Goal: Task Accomplishment & Management: Complete application form

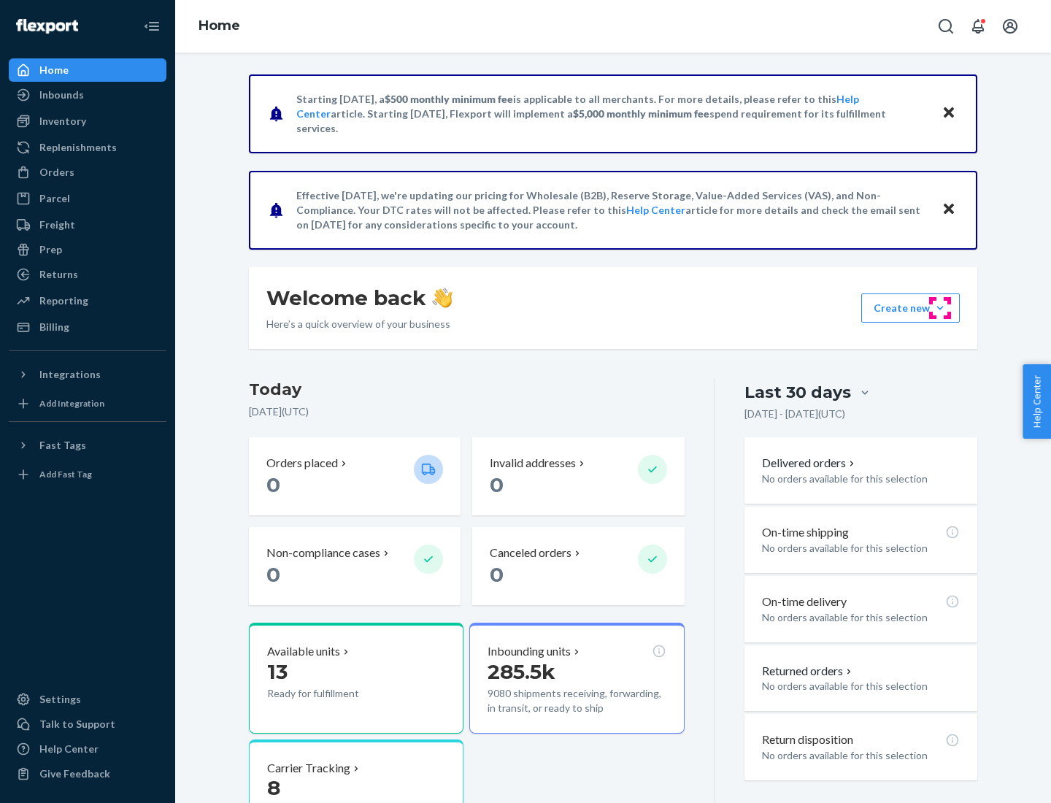
click at [940, 308] on button "Create new Create new inbound Create new order Create new product" at bounding box center [911, 308] width 99 height 29
click at [88, 95] on div "Inbounds" at bounding box center [87, 95] width 155 height 20
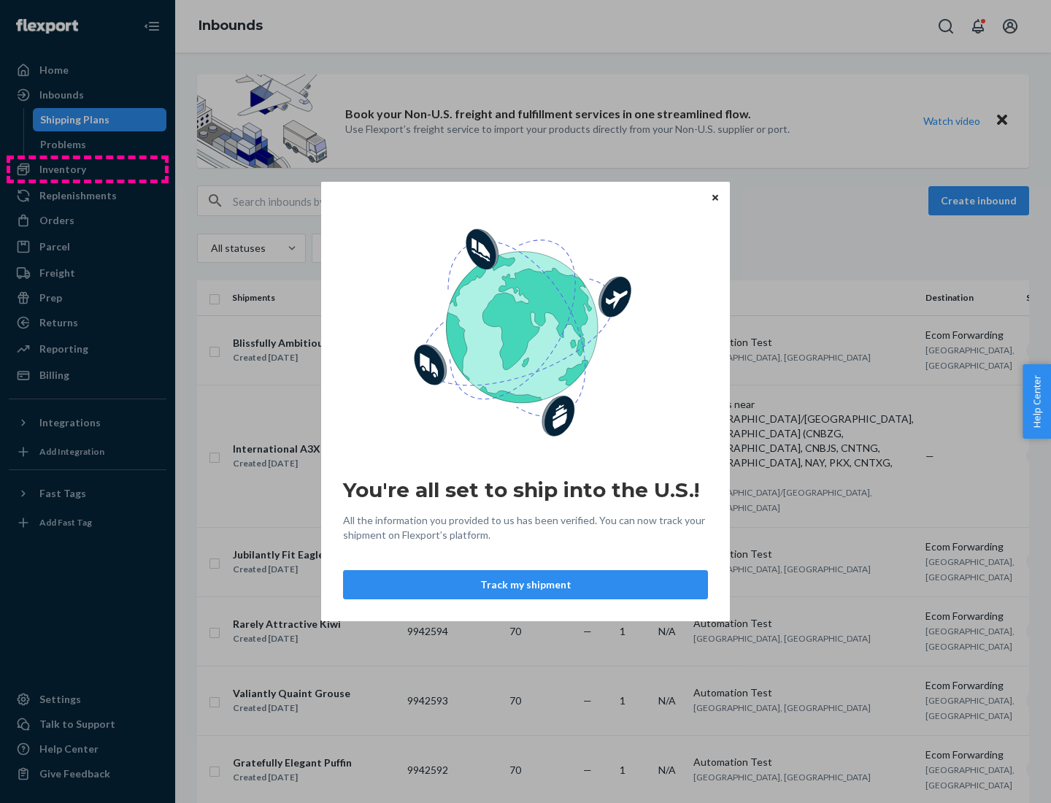
click at [88, 169] on div "You're all set to ship into the U.S.! All the information you provided to us ha…" at bounding box center [525, 401] width 1051 height 803
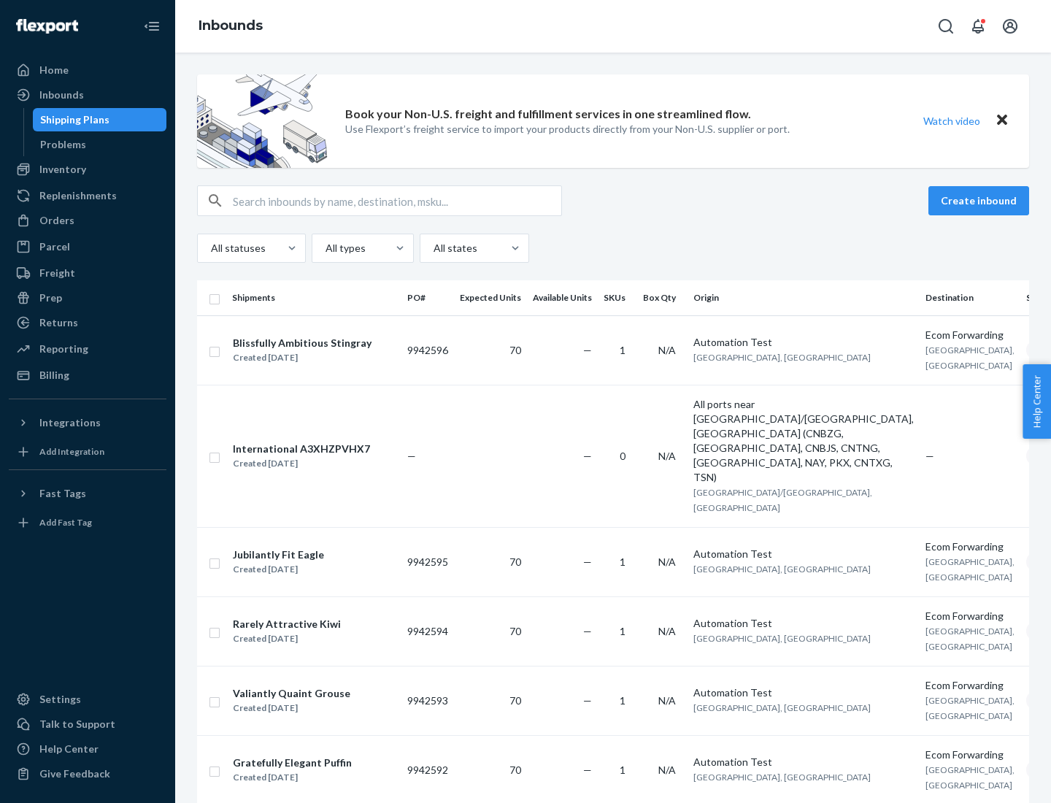
click at [613, 26] on div "Inbounds" at bounding box center [613, 26] width 876 height 53
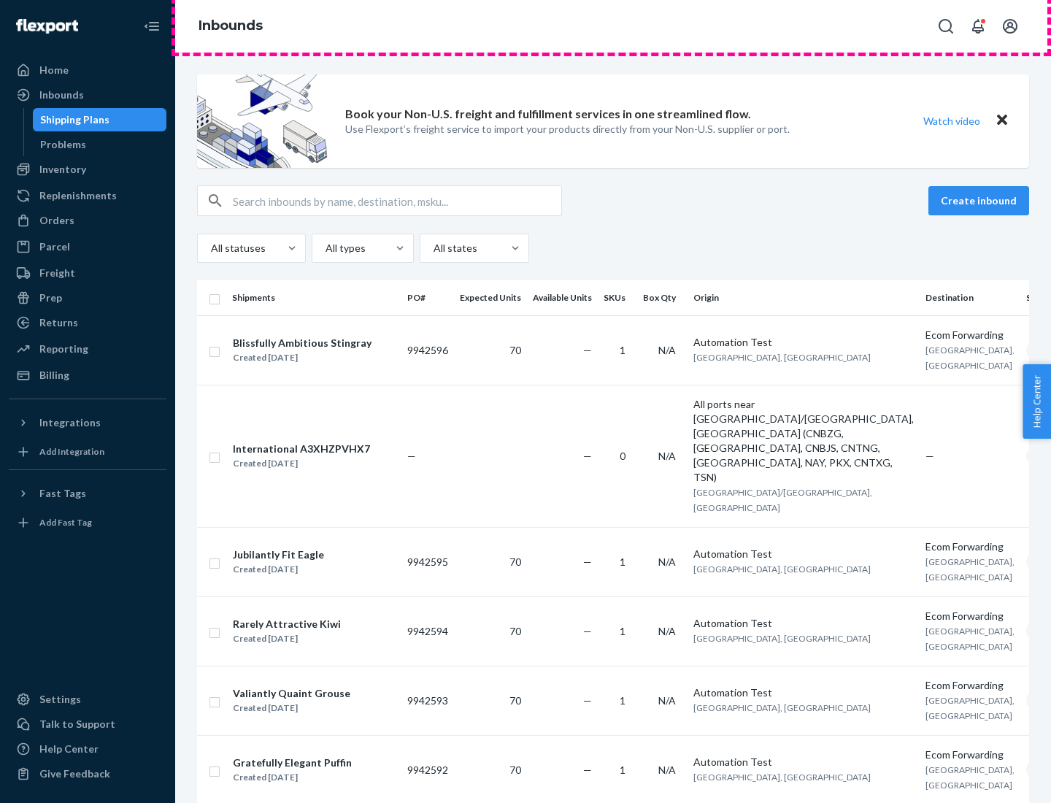
click at [613, 26] on div "Inbounds" at bounding box center [613, 26] width 876 height 53
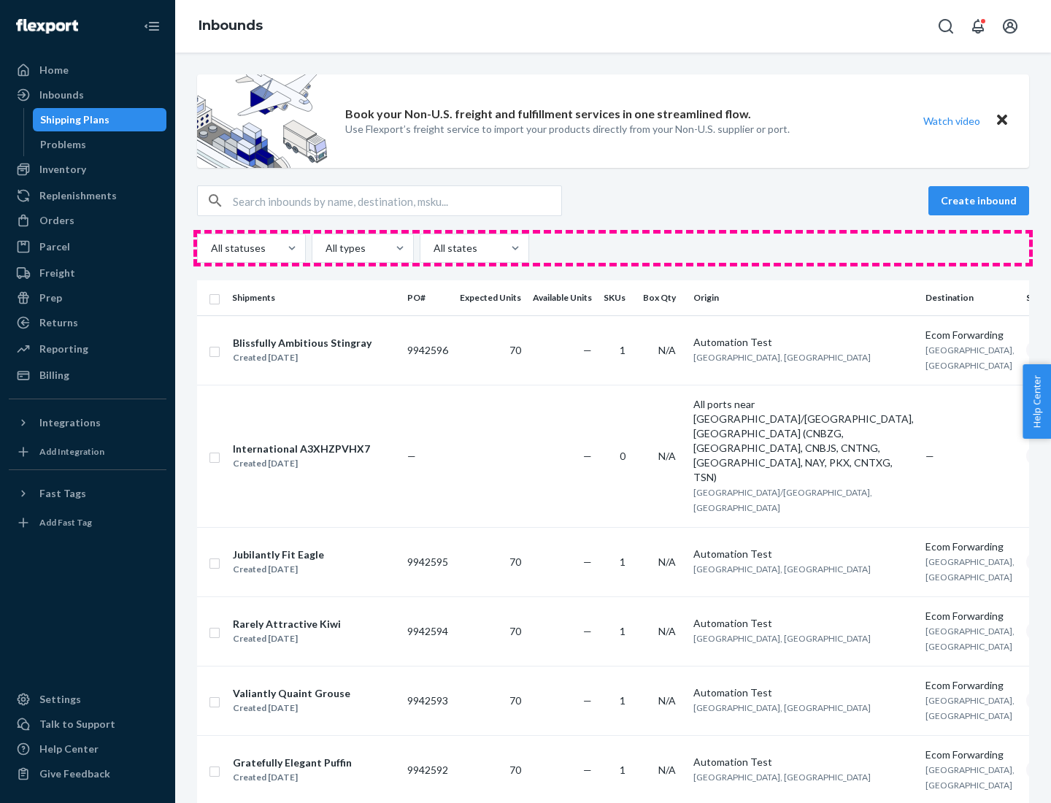
click at [613, 248] on div "All statuses All types All states" at bounding box center [613, 248] width 832 height 29
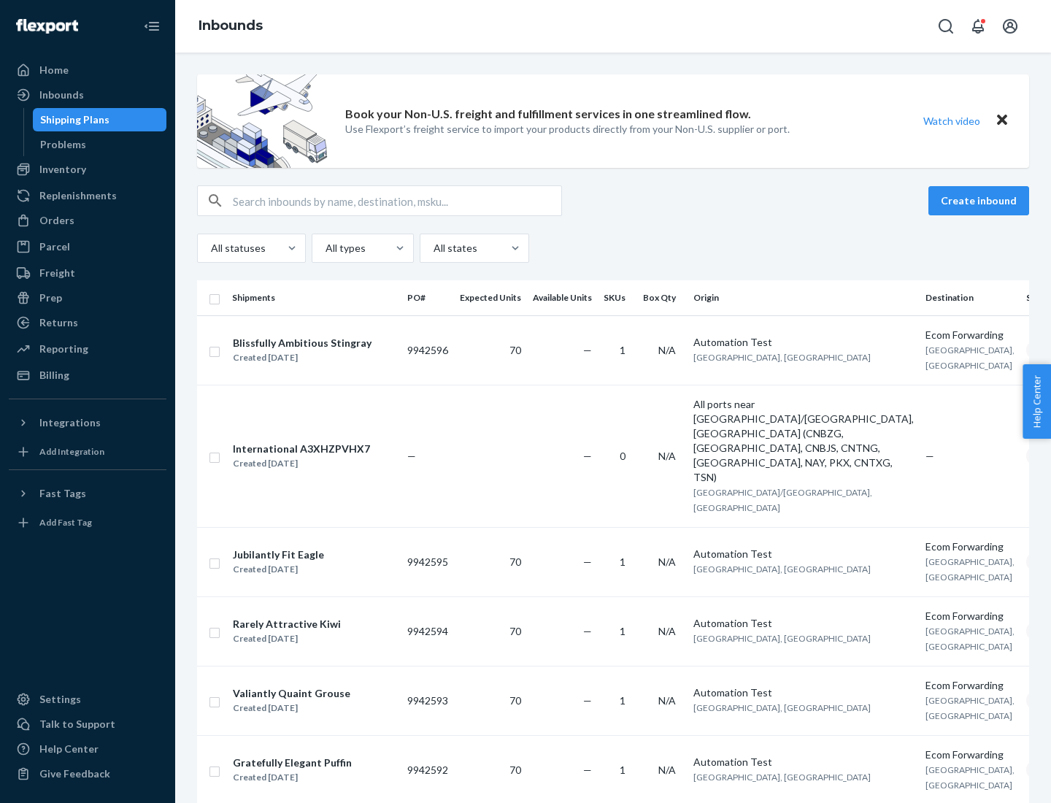
click at [72, 120] on div "Shipping Plans" at bounding box center [74, 119] width 69 height 15
click at [981, 201] on button "Create inbound" at bounding box center [979, 200] width 101 height 29
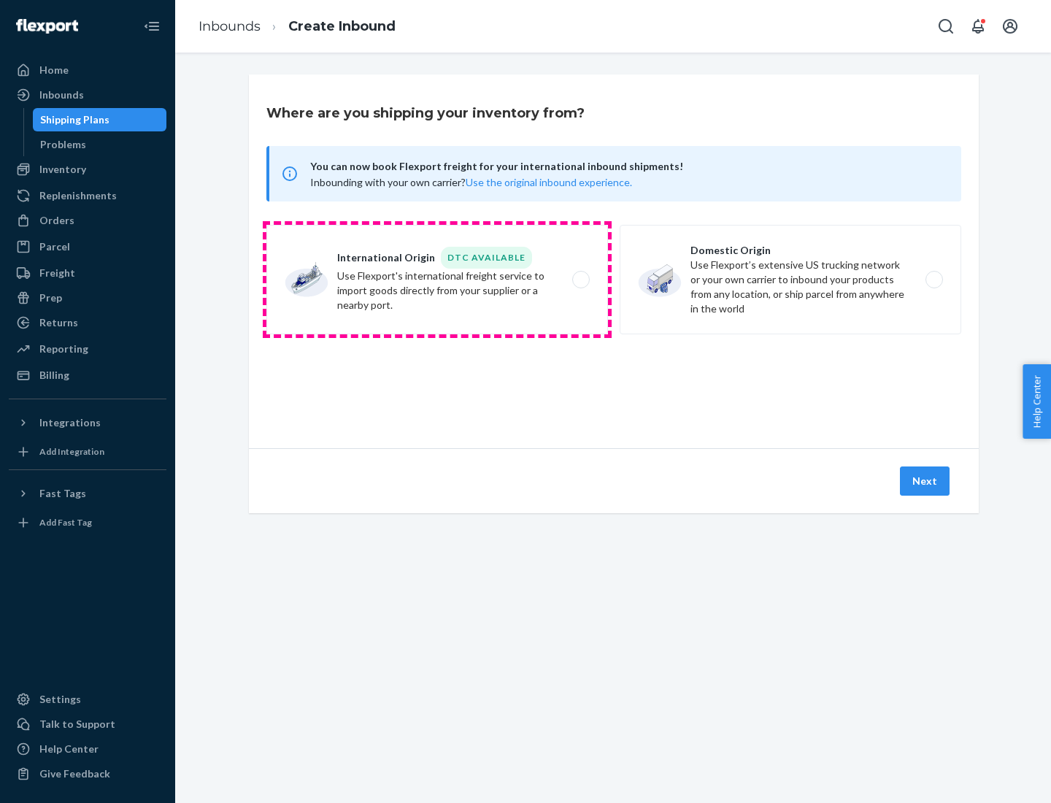
click at [437, 280] on label "International Origin DTC Available Use Flexport's international freight service…" at bounding box center [437, 280] width 342 height 110
click at [580, 280] on input "International Origin DTC Available Use Flexport's international freight service…" at bounding box center [584, 279] width 9 height 9
radio input "true"
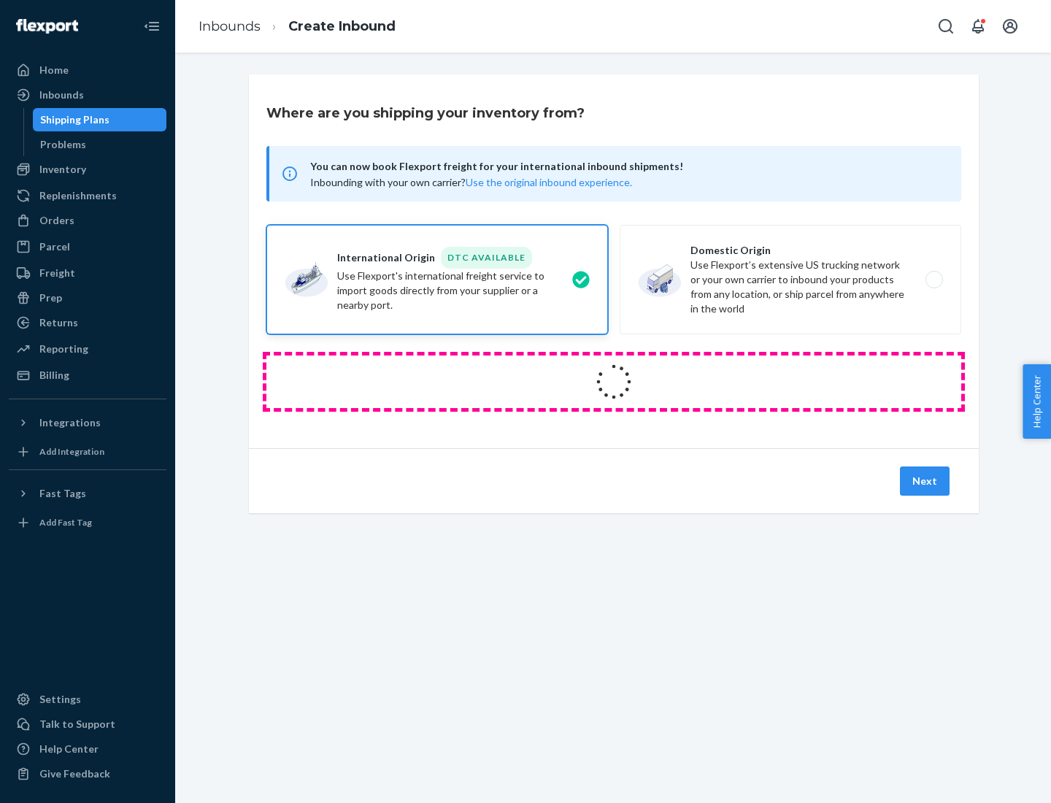
click at [614, 382] on icon at bounding box center [614, 382] width 52 height 52
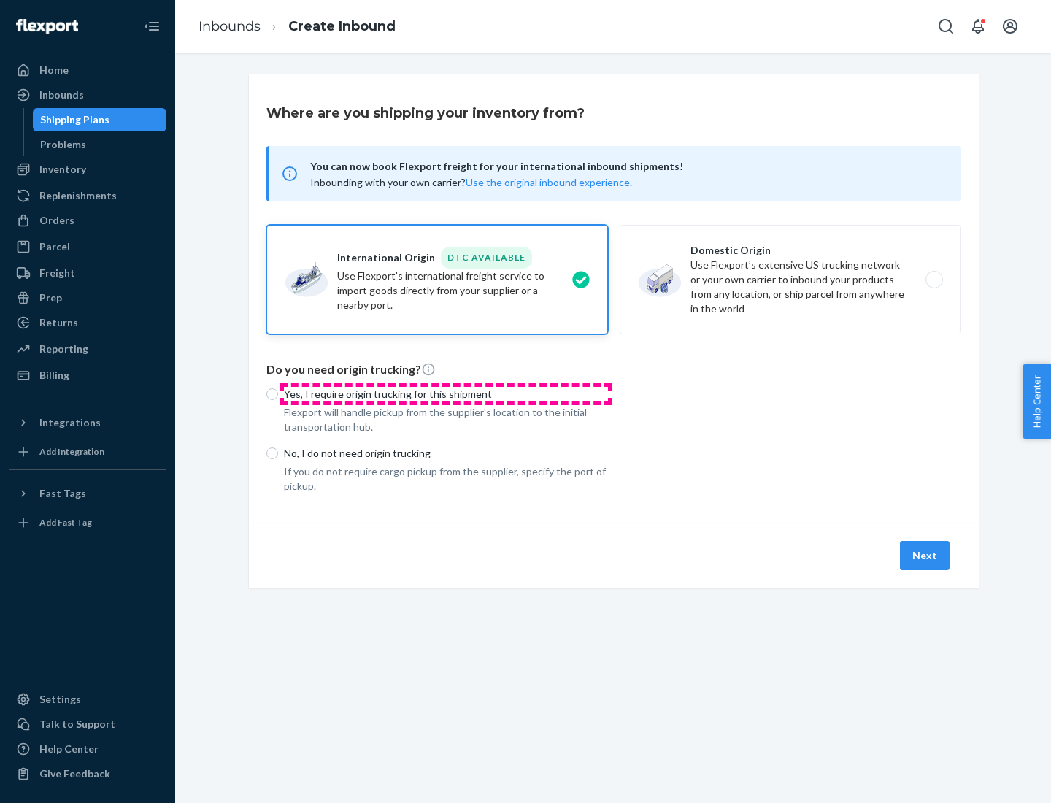
click at [446, 394] on p "Yes, I require origin trucking for this shipment" at bounding box center [446, 394] width 324 height 15
click at [278, 394] on input "Yes, I require origin trucking for this shipment" at bounding box center [272, 394] width 12 height 12
radio input "true"
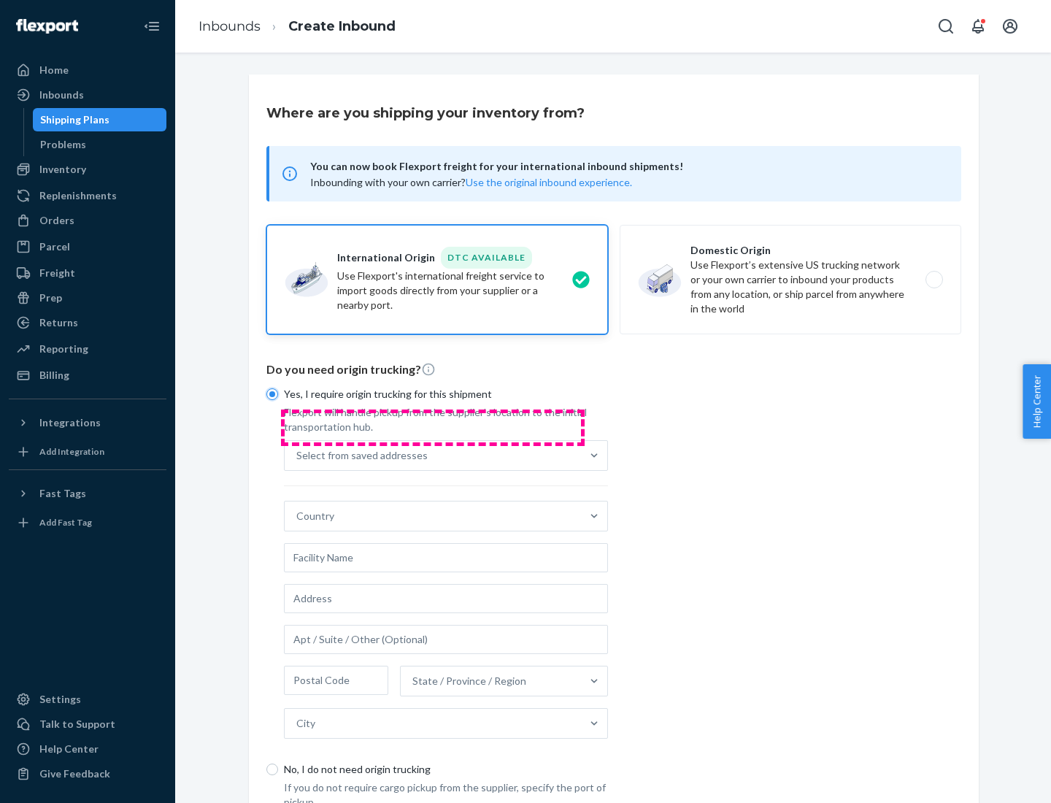
scroll to position [28, 0]
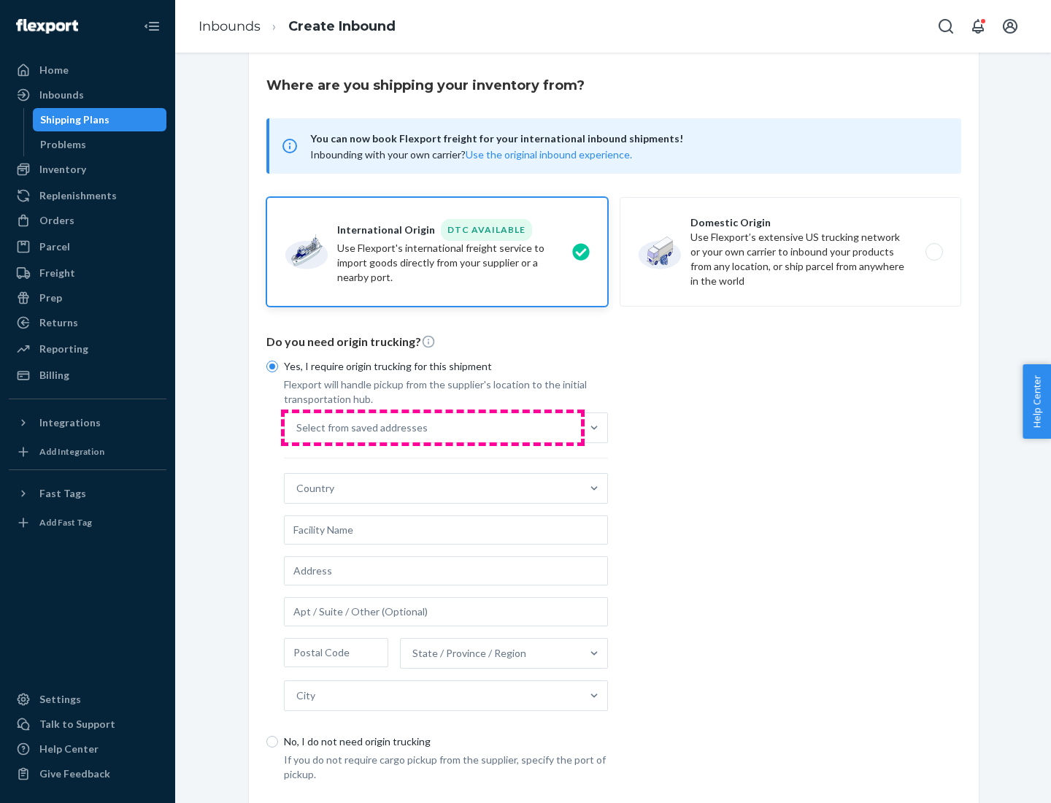
click at [433, 427] on div "Select from saved addresses" at bounding box center [433, 427] width 296 height 29
click at [298, 427] on input "Select from saved addresses" at bounding box center [296, 428] width 1 height 15
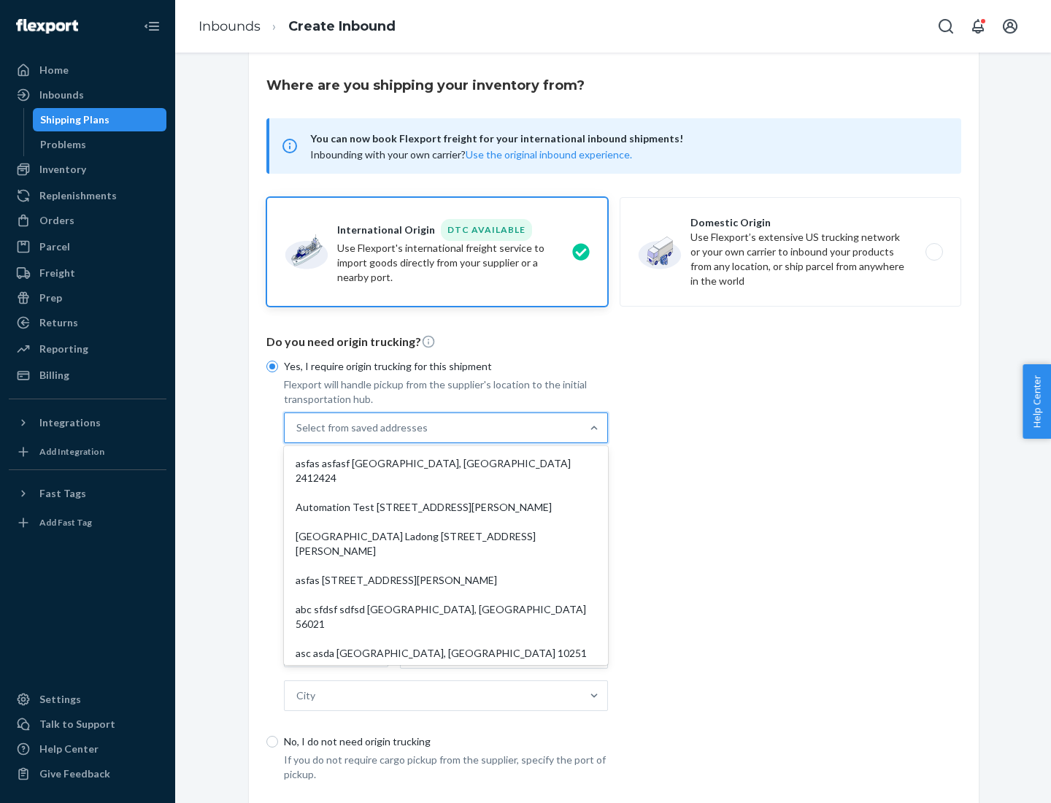
scroll to position [64, 0]
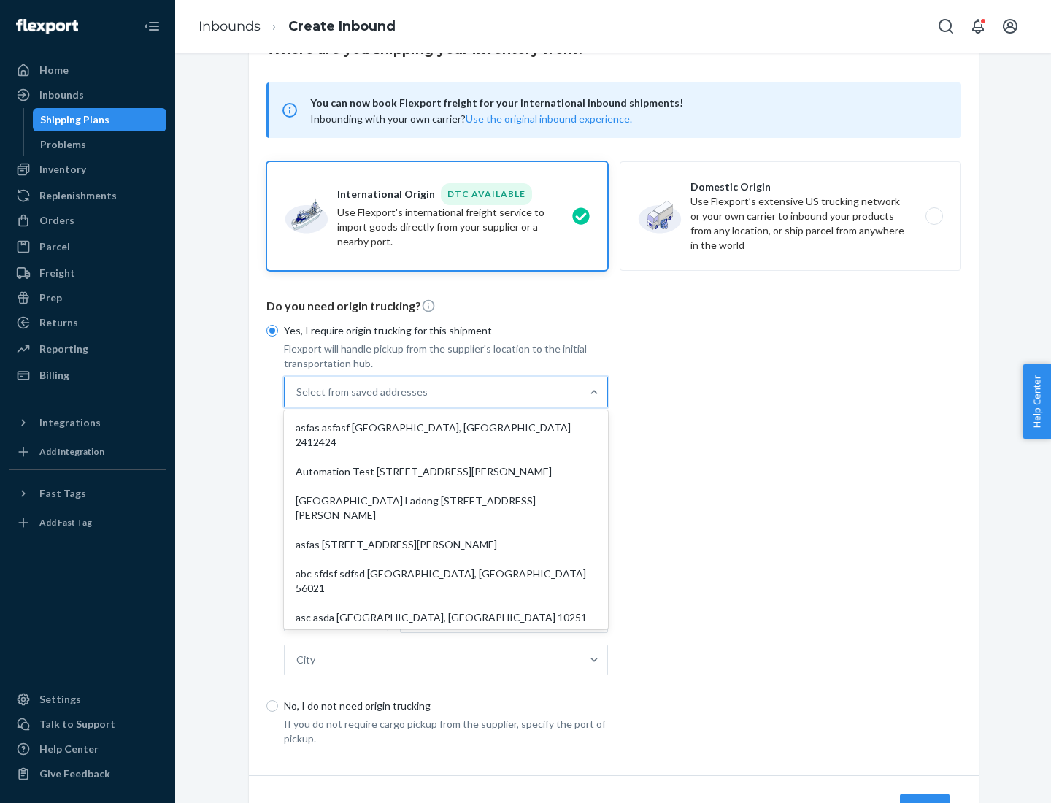
click at [446, 427] on div "asfas asfasf [GEOGRAPHIC_DATA], [GEOGRAPHIC_DATA] 2412424" at bounding box center [446, 435] width 318 height 44
click at [298, 399] on input "option asfas asfasf [GEOGRAPHIC_DATA], [GEOGRAPHIC_DATA] 2412424 focused, 1 of …" at bounding box center [296, 392] width 1 height 15
type input "asfas"
type input "asfasf"
type input "2412424"
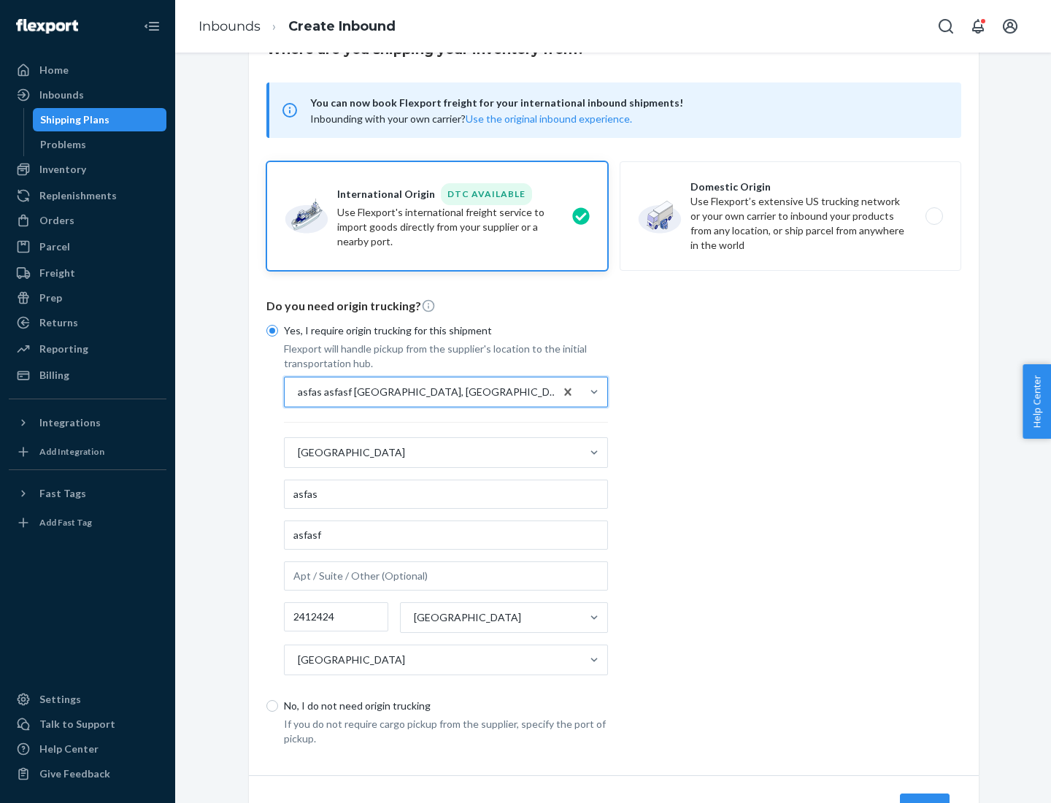
scroll to position [136, 0]
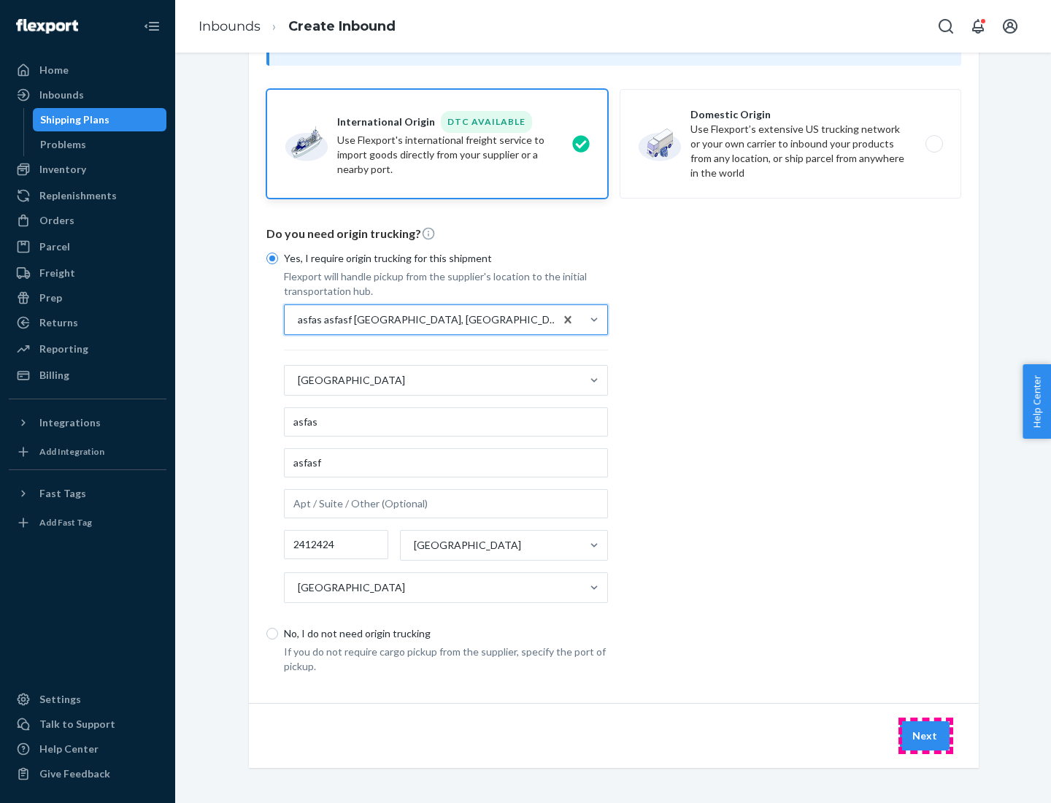
click at [926, 735] on button "Next" at bounding box center [925, 735] width 50 height 29
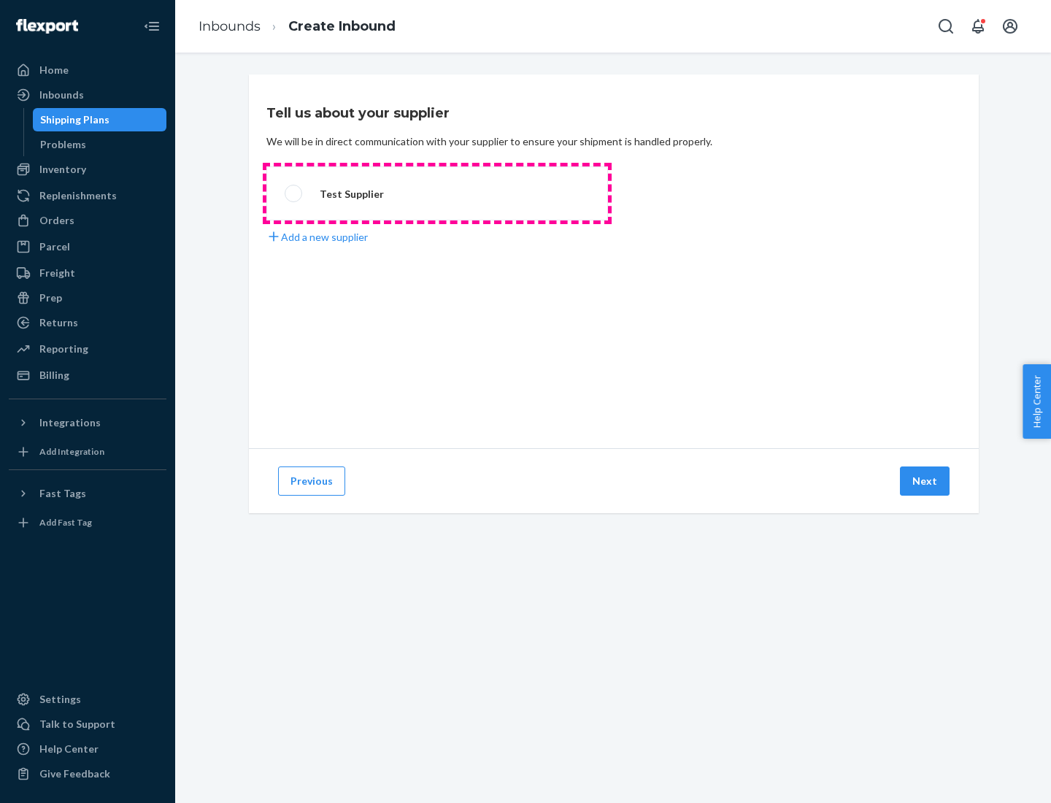
click at [437, 193] on label "Test Supplier" at bounding box center [437, 193] width 342 height 54
click at [294, 193] on input "Test Supplier" at bounding box center [289, 193] width 9 height 9
radio input "true"
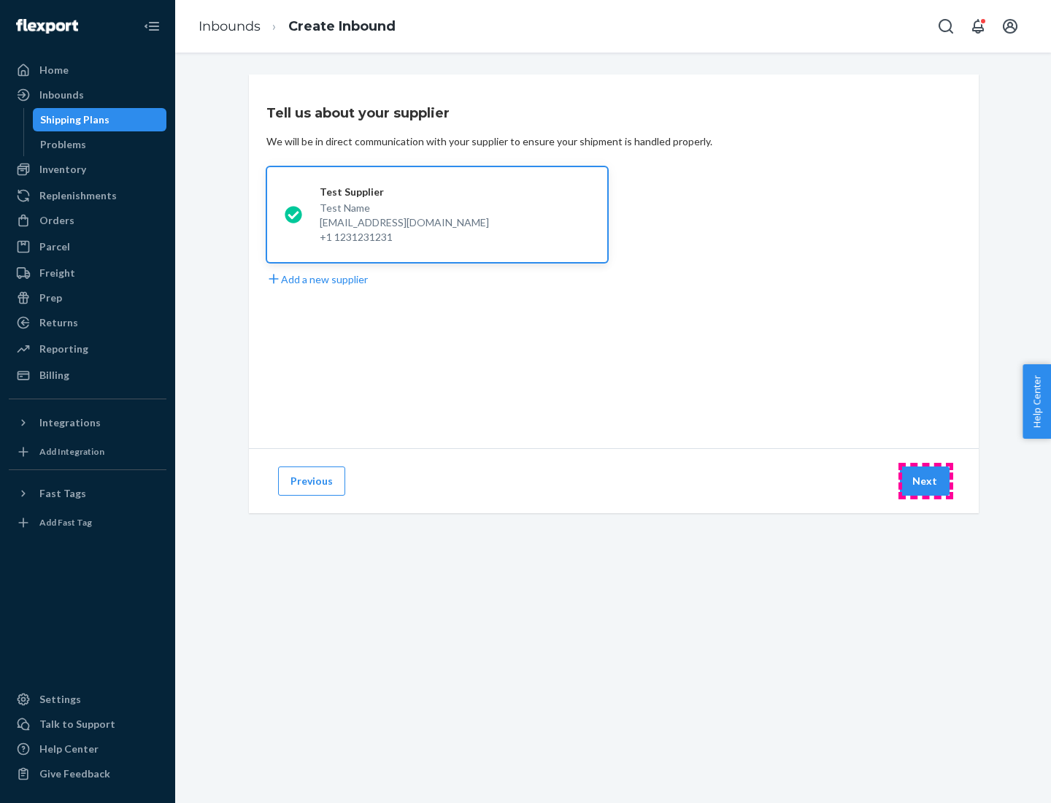
click at [926, 481] on button "Next" at bounding box center [925, 481] width 50 height 29
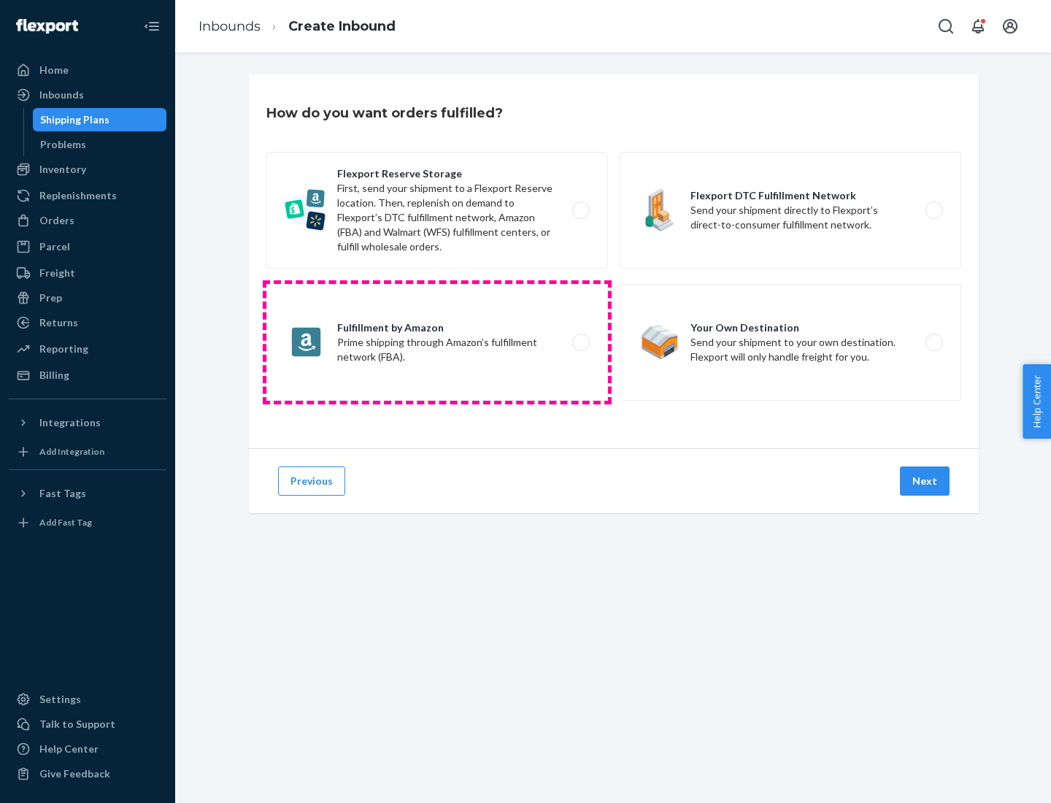
click at [437, 342] on label "Fulfillment by Amazon Prime shipping through Amazon’s fulfillment network (FBA)." at bounding box center [437, 342] width 342 height 117
click at [580, 342] on input "Fulfillment by Amazon Prime shipping through Amazon’s fulfillment network (FBA)." at bounding box center [584, 342] width 9 height 9
radio input "true"
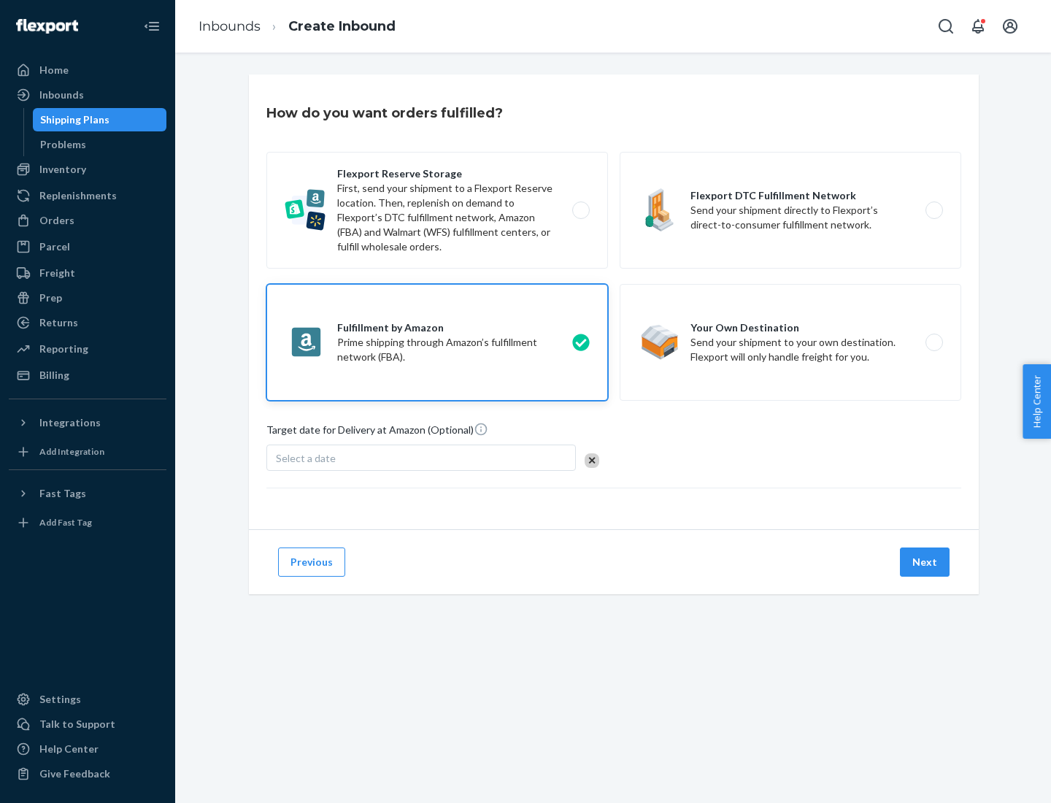
click at [926, 562] on button "Next" at bounding box center [925, 562] width 50 height 29
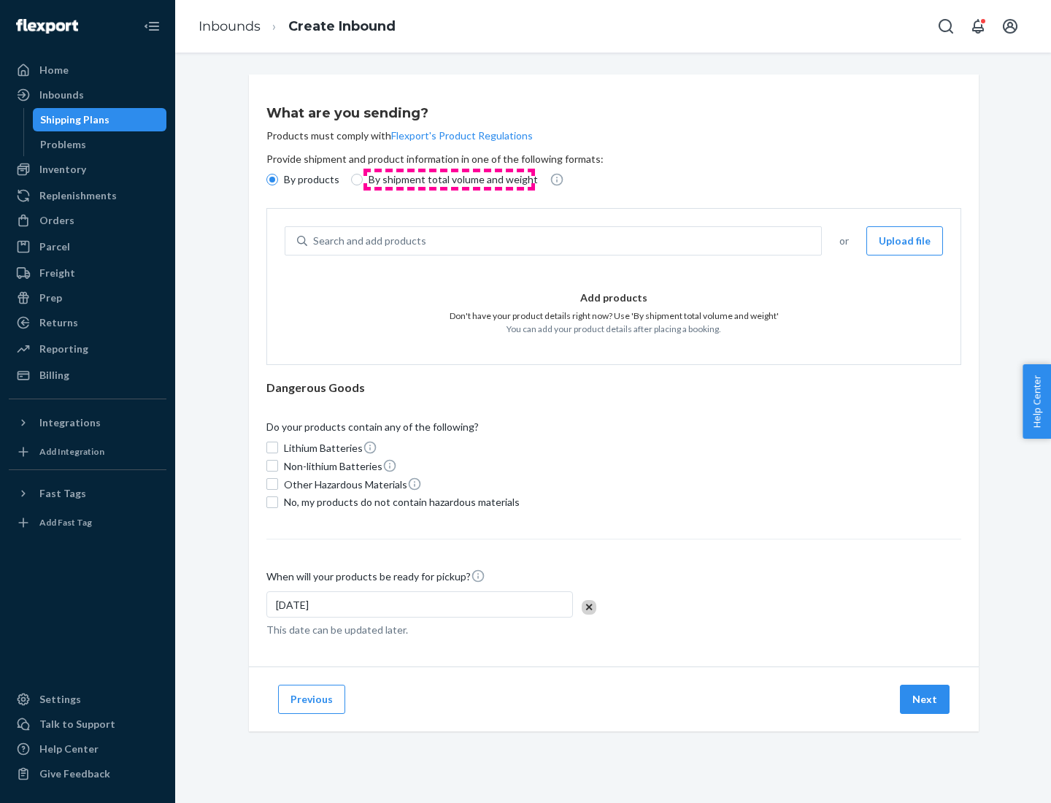
click at [449, 180] on p "By shipment total volume and weight" at bounding box center [453, 179] width 169 height 15
click at [363, 180] on input "By shipment total volume and weight" at bounding box center [357, 180] width 12 height 12
radio input "true"
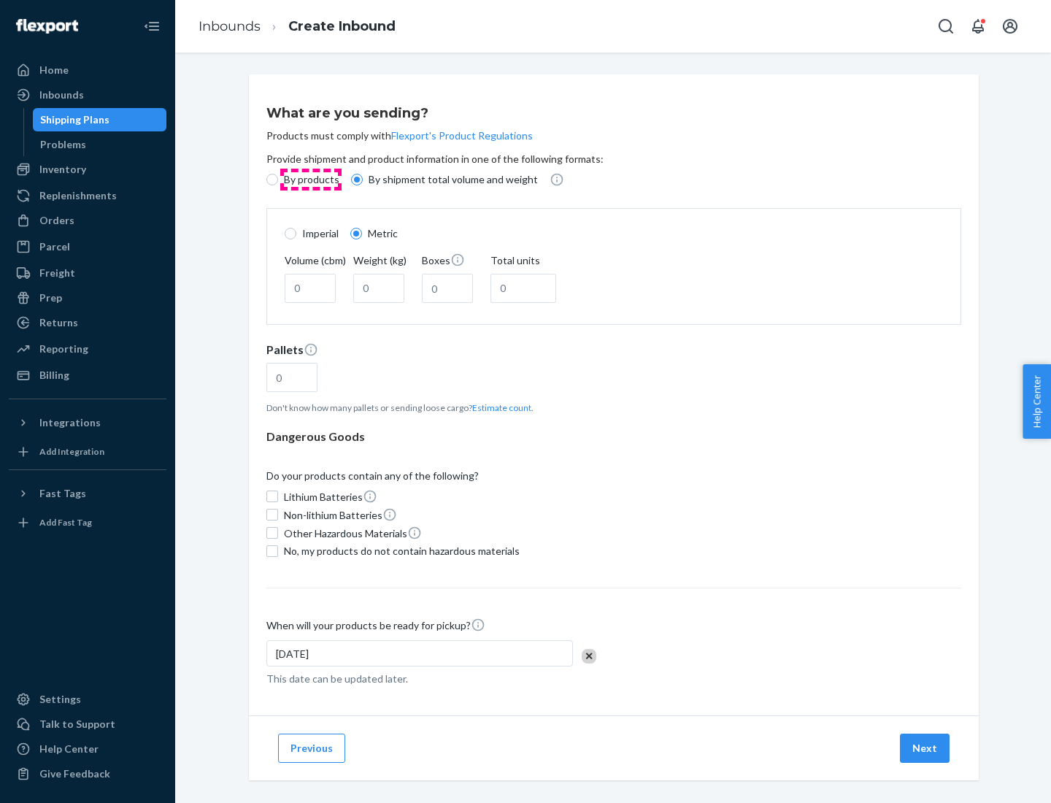
click at [310, 180] on p "By products" at bounding box center [311, 179] width 55 height 15
click at [278, 180] on input "By products" at bounding box center [272, 180] width 12 height 12
radio input "true"
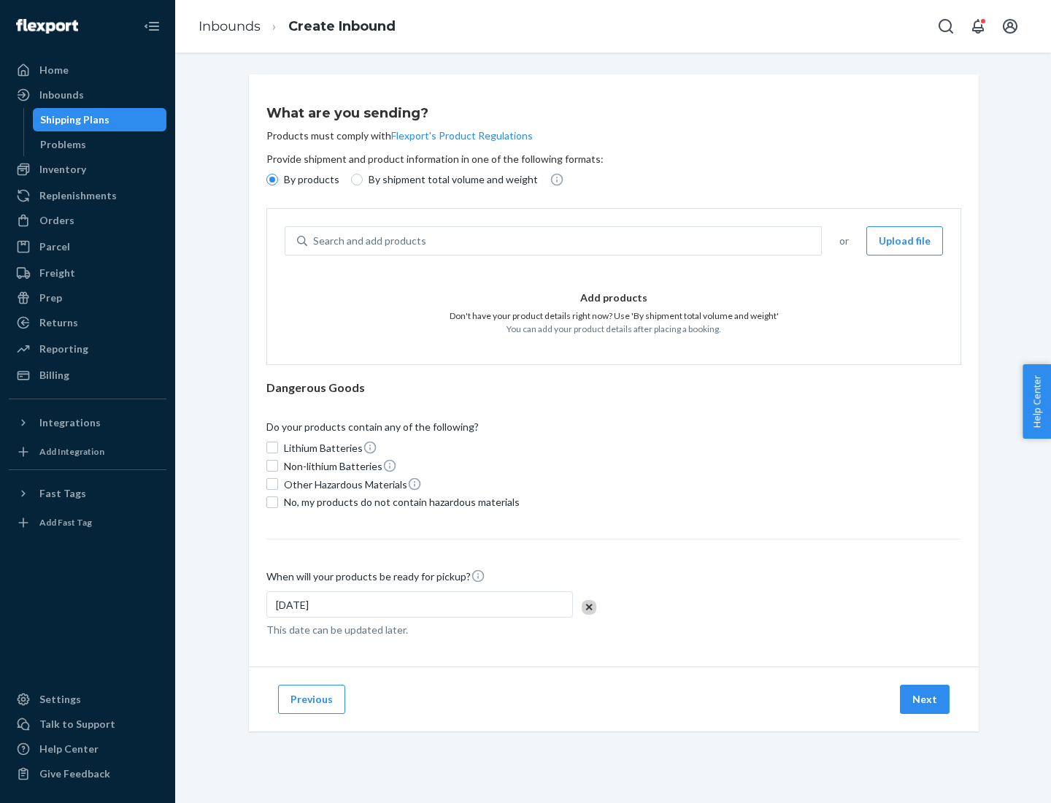
click at [565, 241] on div "Search and add products" at bounding box center [564, 241] width 514 height 26
click at [315, 241] on input "Search and add products" at bounding box center [313, 241] width 1 height 15
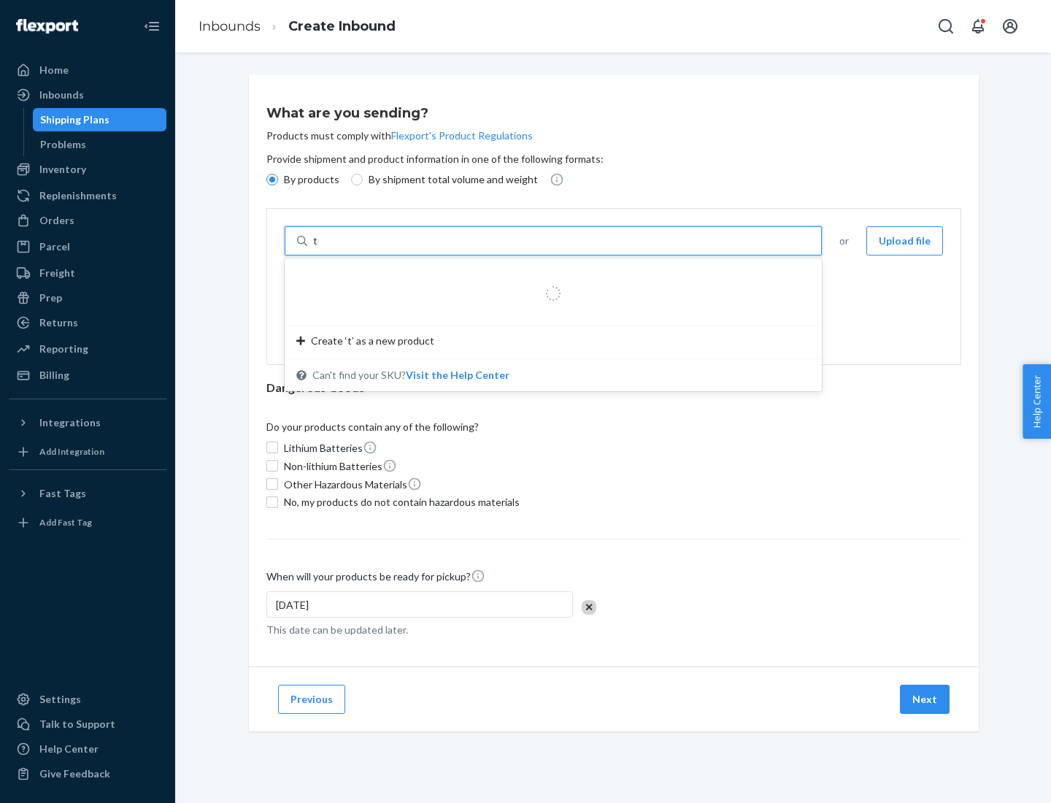
type input "test"
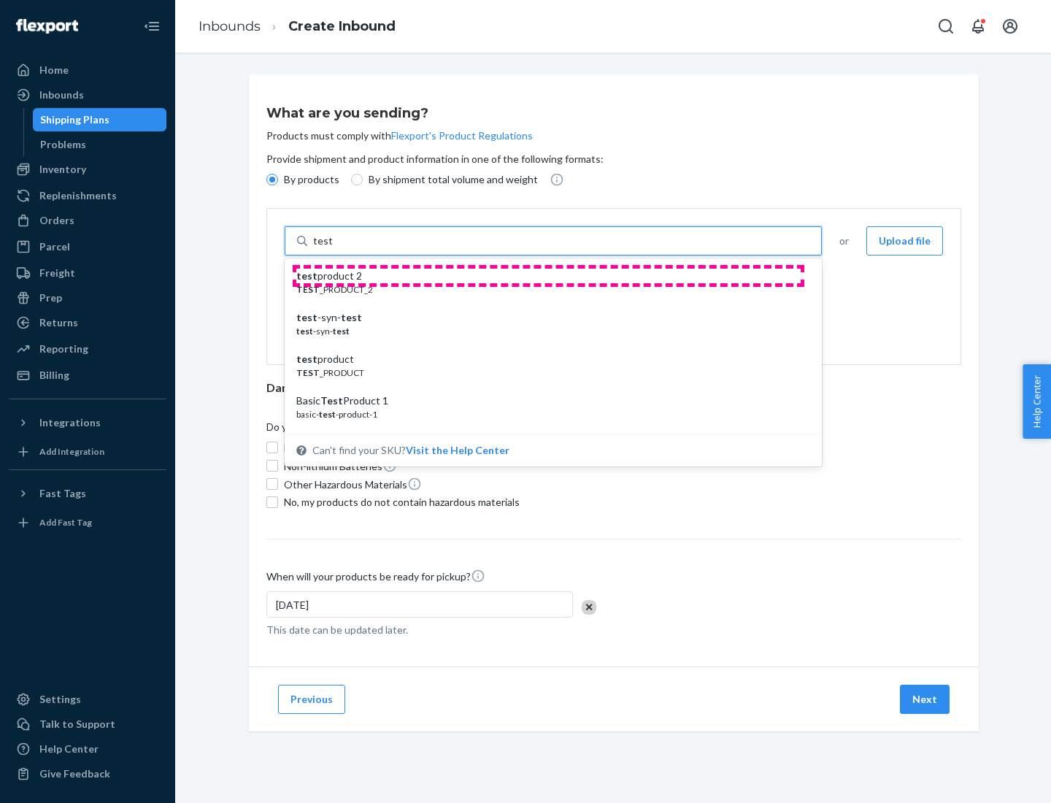
click at [548, 276] on div "test product 2" at bounding box center [547, 276] width 502 height 15
click at [332, 248] on input "test" at bounding box center [322, 241] width 19 height 15
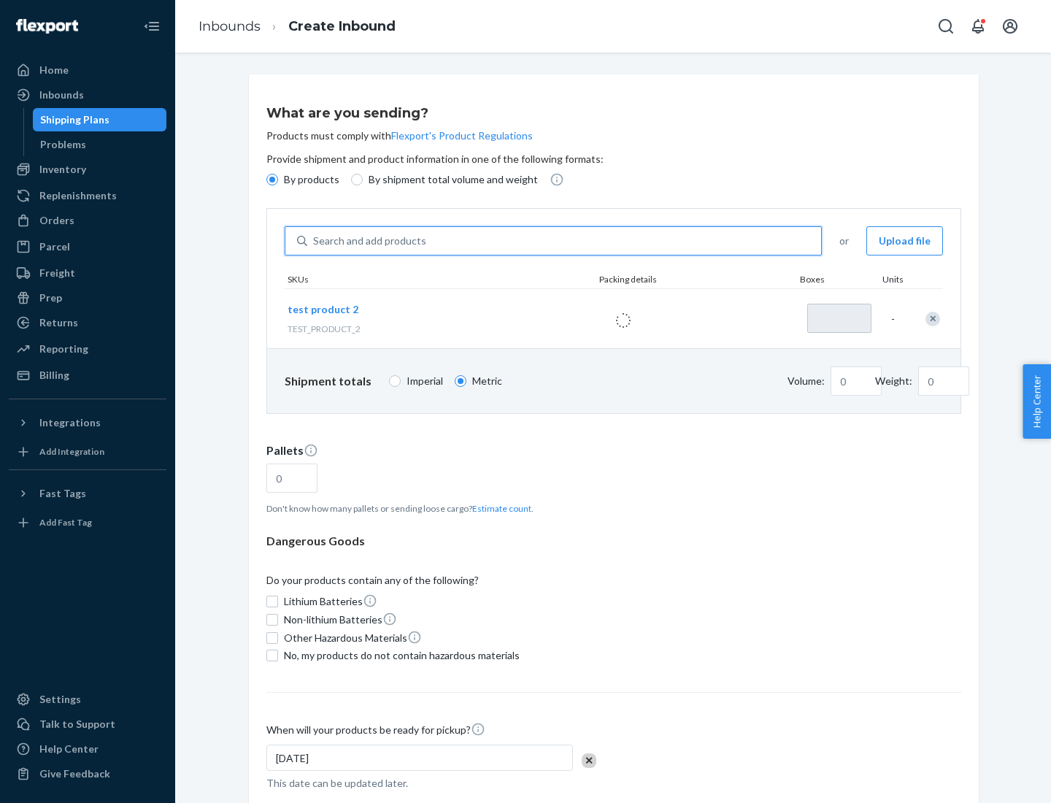
type input "1"
type input "0.02"
type input "22.23"
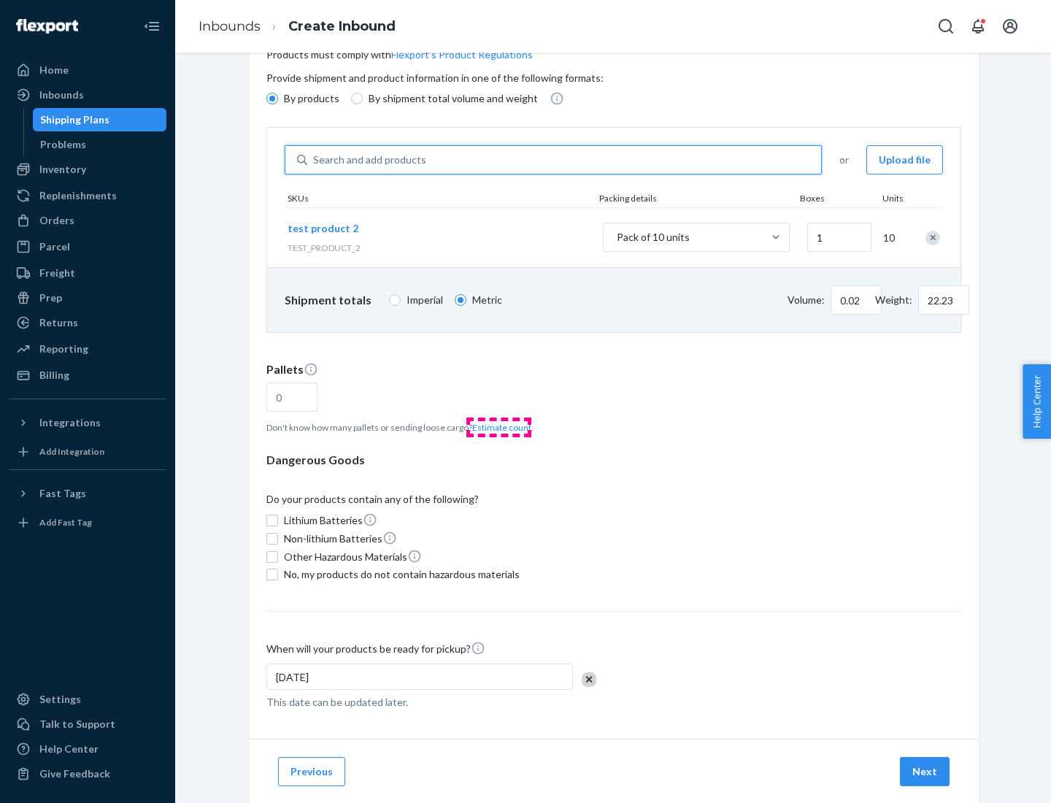
click at [499, 427] on button "Estimate count" at bounding box center [501, 427] width 59 height 12
type input "1"
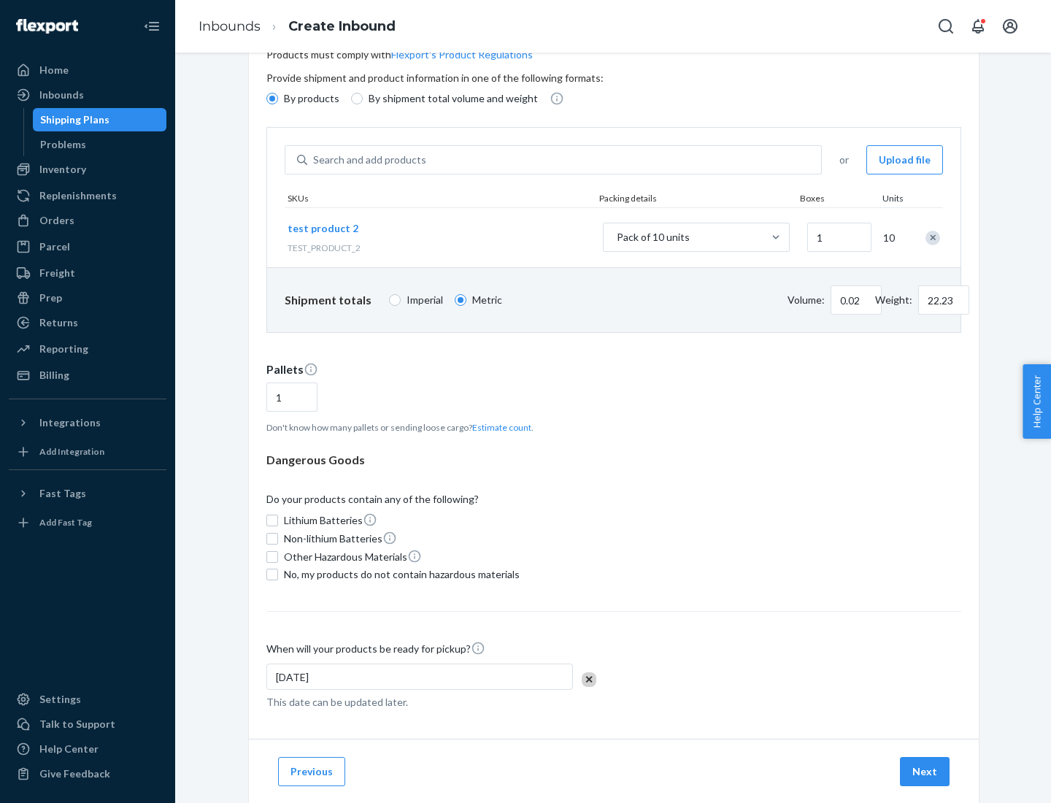
scroll to position [117, 0]
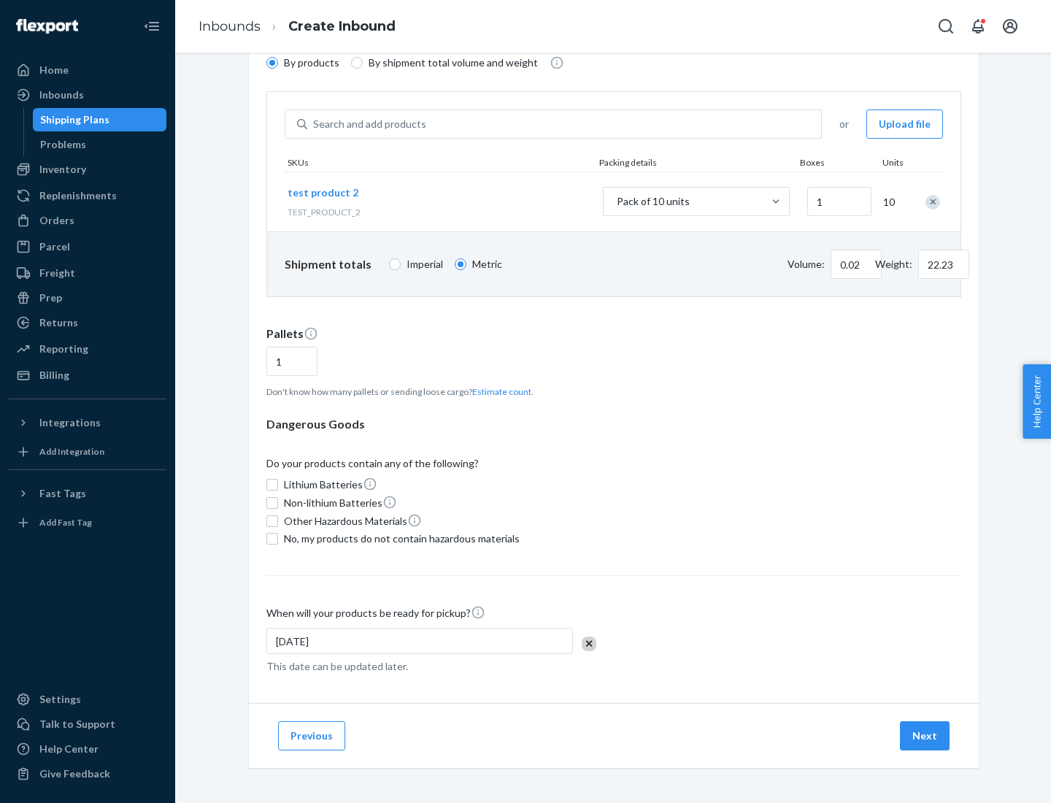
click at [399, 539] on span "No, my products do not contain hazardous materials" at bounding box center [402, 539] width 236 height 15
click at [278, 539] on input "No, my products do not contain hazardous materials" at bounding box center [272, 539] width 12 height 12
checkbox input "true"
click at [926, 736] on button "Next" at bounding box center [925, 735] width 50 height 29
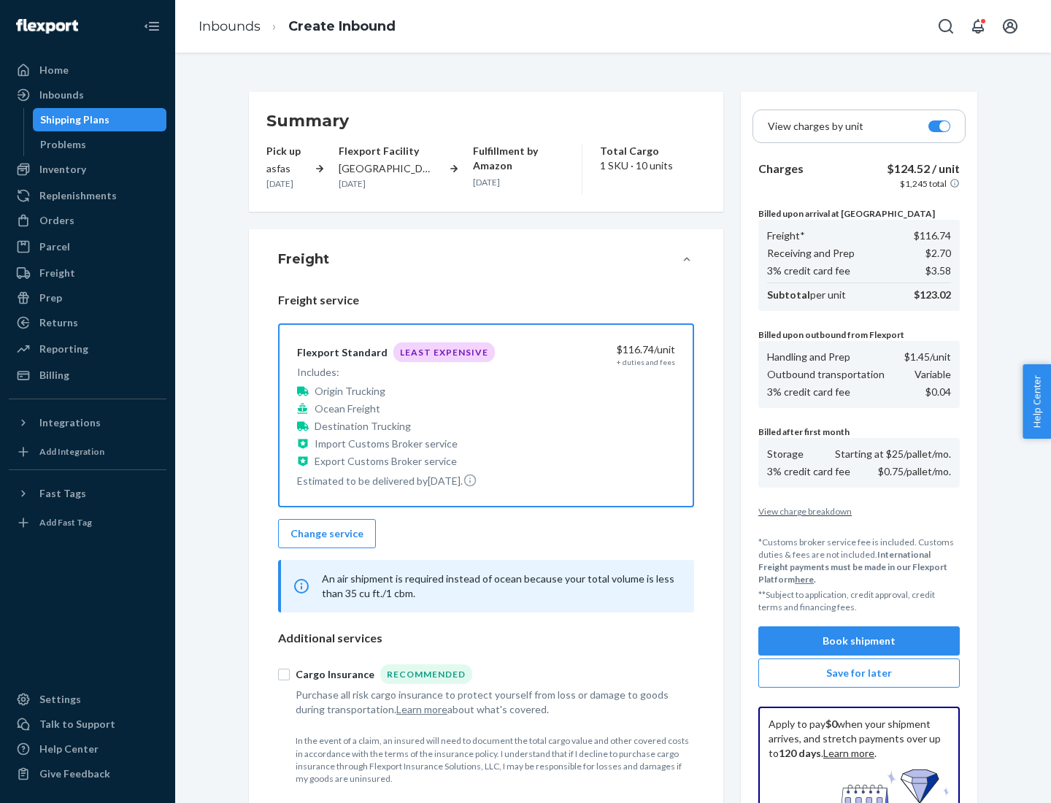
scroll to position [213, 0]
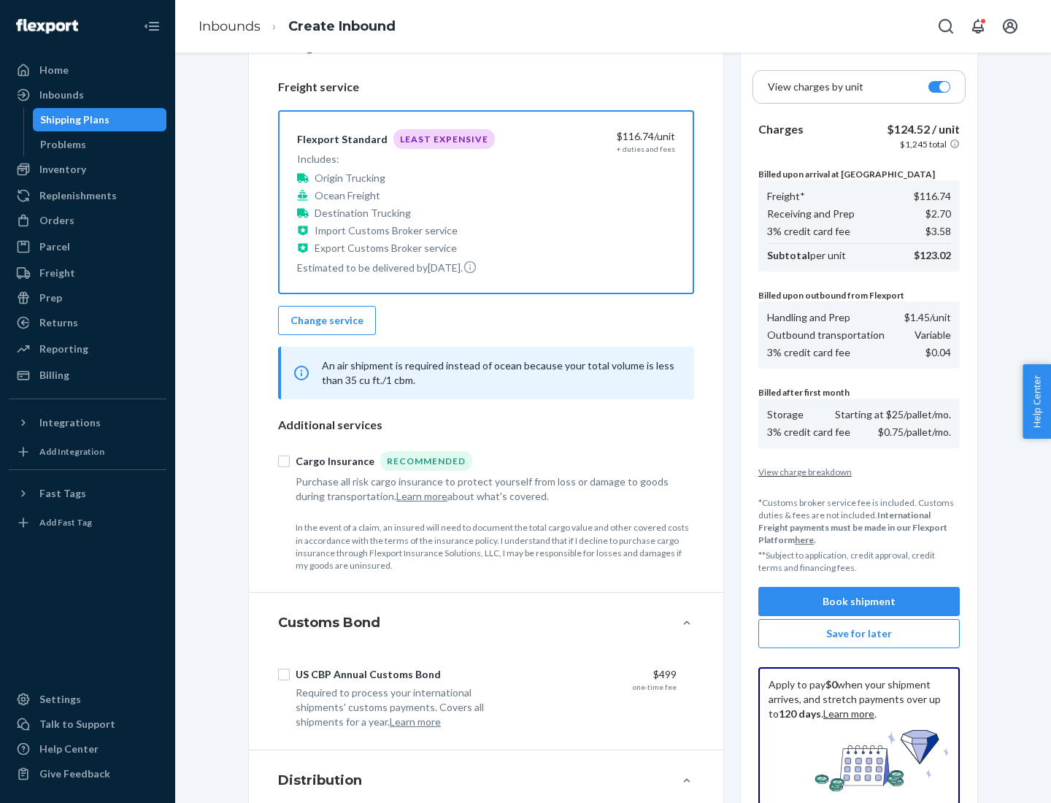
click at [859, 602] on button "Book shipment" at bounding box center [860, 601] width 202 height 29
